Goal: Information Seeking & Learning: Learn about a topic

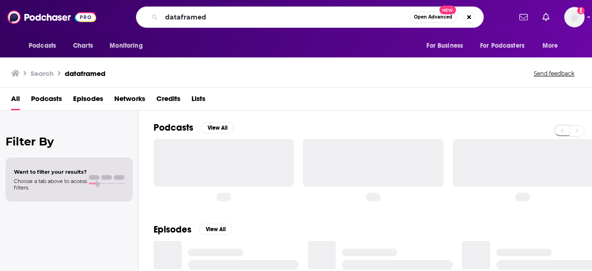
click at [191, 14] on input "dataframed" at bounding box center [286, 17] width 249 height 15
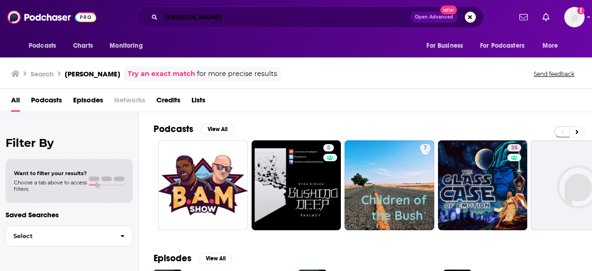
click at [186, 18] on input "[PERSON_NAME]" at bounding box center [286, 17] width 249 height 15
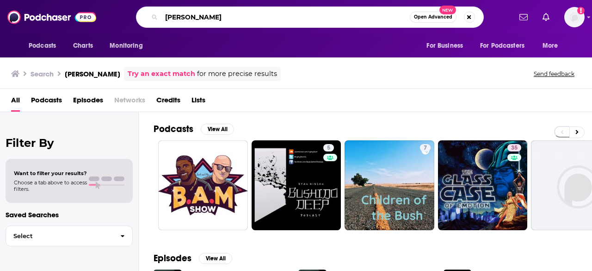
click at [186, 18] on input "[PERSON_NAME]" at bounding box center [286, 17] width 249 height 15
type input "the motivated mind"
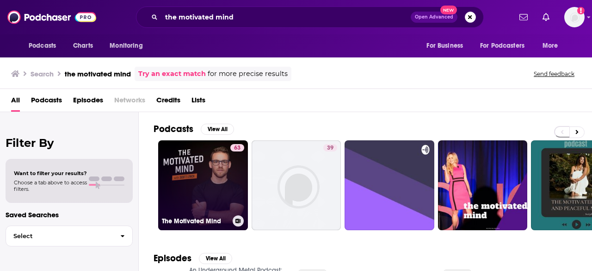
click at [204, 181] on link "63 The Motivated Mind" at bounding box center [203, 185] width 90 height 90
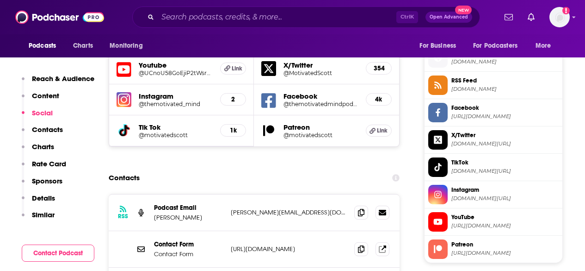
scroll to position [833, 0]
